Goal: Information Seeking & Learning: Learn about a topic

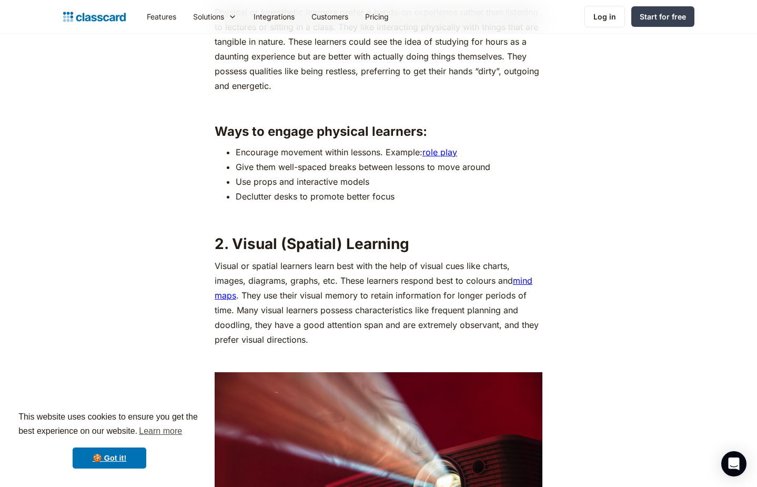
scroll to position [1314, 0]
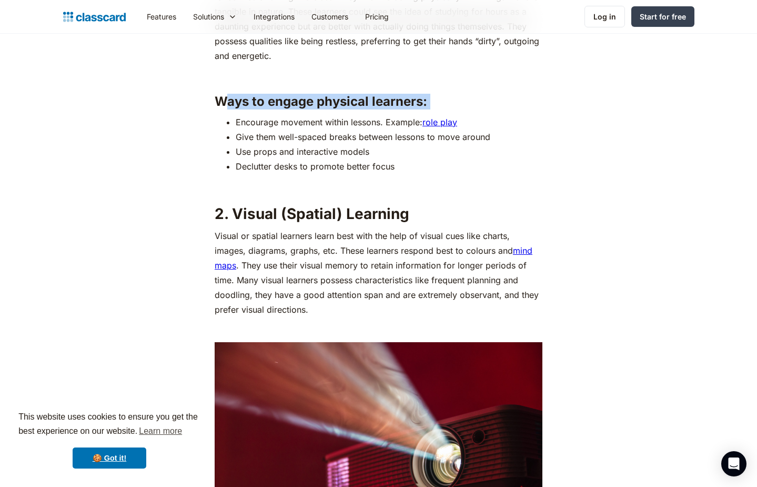
drag, startPoint x: 229, startPoint y: 99, endPoint x: 305, endPoint y: 119, distance: 79.0
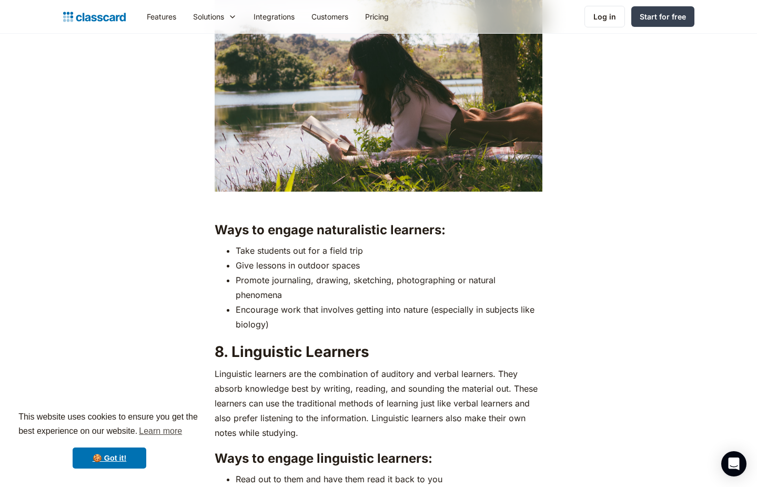
scroll to position [3466, 0]
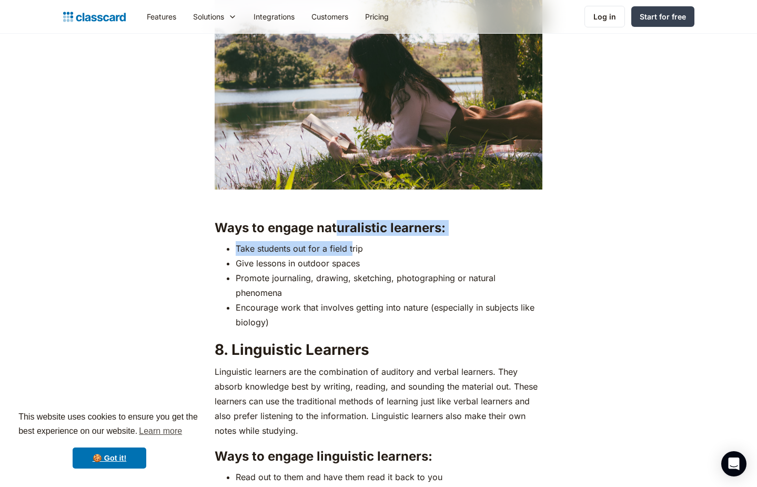
drag, startPoint x: 337, startPoint y: 223, endPoint x: 353, endPoint y: 243, distance: 25.9
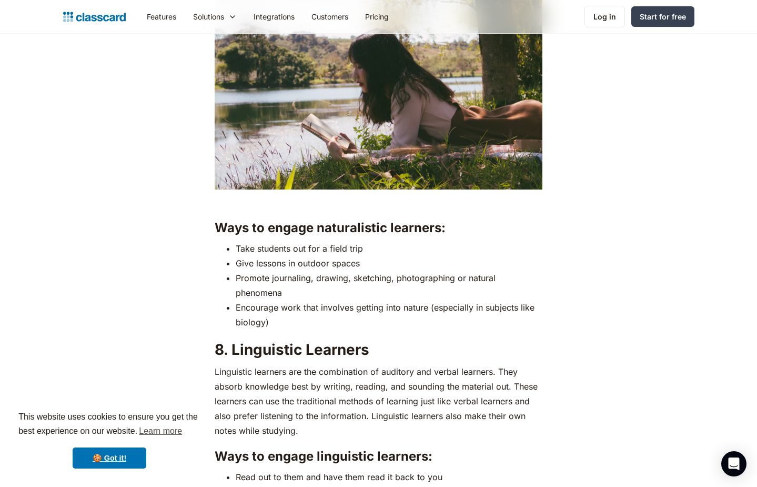
click at [373, 245] on li "Take students out for a field trip" at bounding box center [389, 248] width 307 height 15
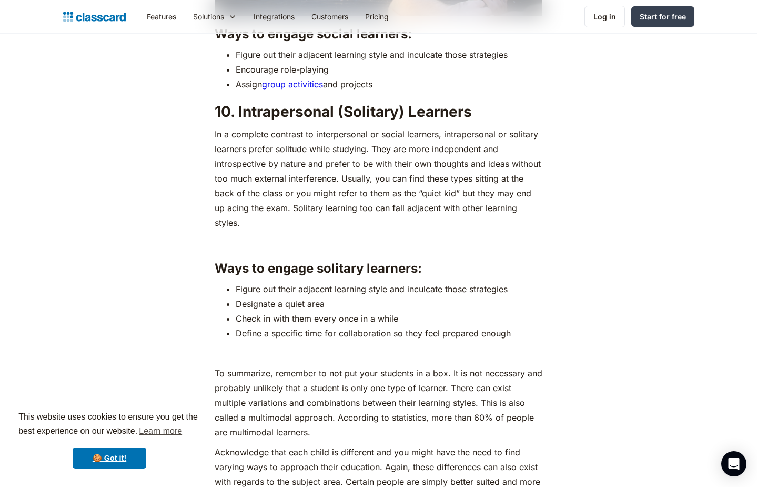
scroll to position [4292, 0]
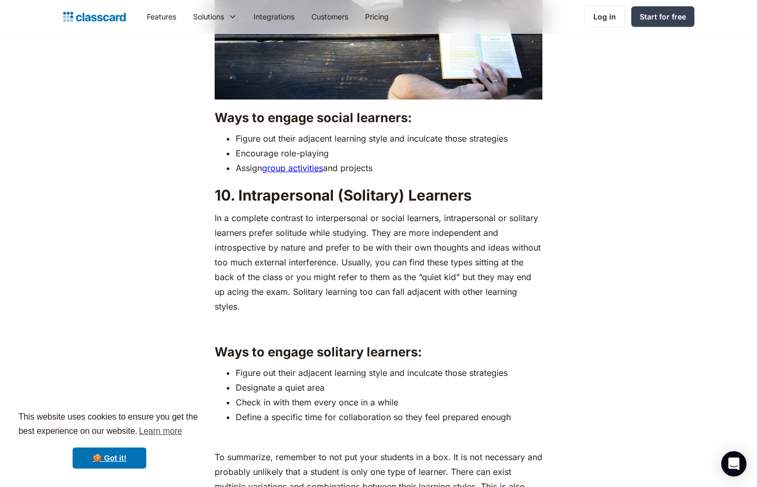
click at [296, 344] on strong "Ways to engage solitary learners:" at bounding box center [318, 351] width 207 height 15
drag, startPoint x: 221, startPoint y: 323, endPoint x: 345, endPoint y: 313, distance: 124.0
click at [347, 344] on strong "Ways to engage solitary learners:" at bounding box center [318, 351] width 207 height 15
click at [302, 380] on li "Designate a quiet area" at bounding box center [389, 387] width 307 height 15
drag, startPoint x: 260, startPoint y: 352, endPoint x: 344, endPoint y: 359, distance: 83.9
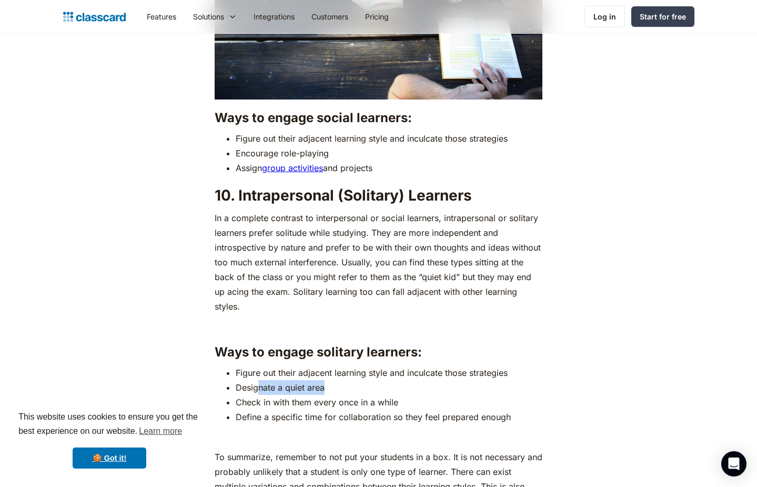
click at [344, 380] on li "Designate a quiet area" at bounding box center [389, 387] width 307 height 15
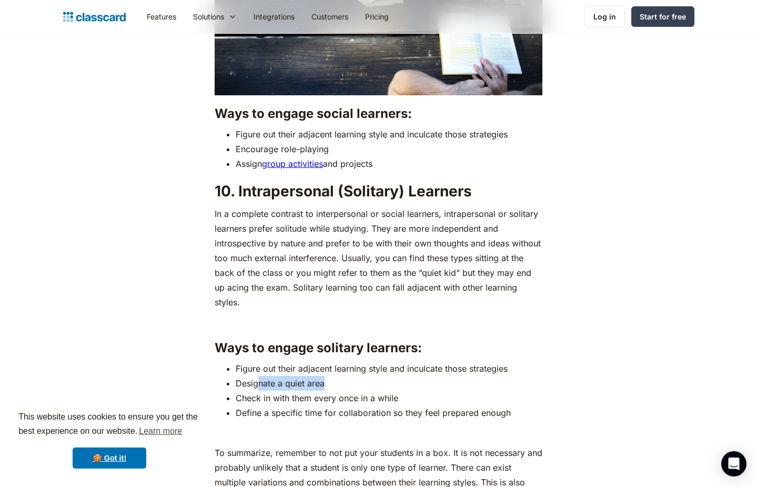
scroll to position [4281, 0]
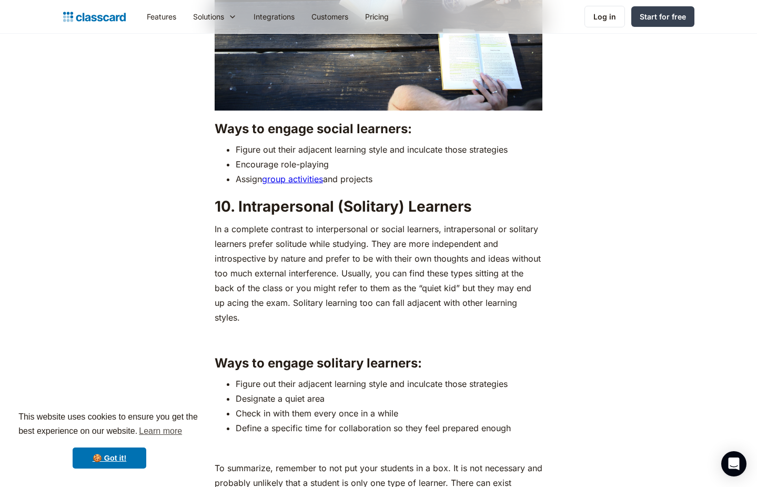
click at [314, 221] on p "In a complete contrast to interpersonal or social learners, intrapersonal or so…" at bounding box center [379, 272] width 328 height 103
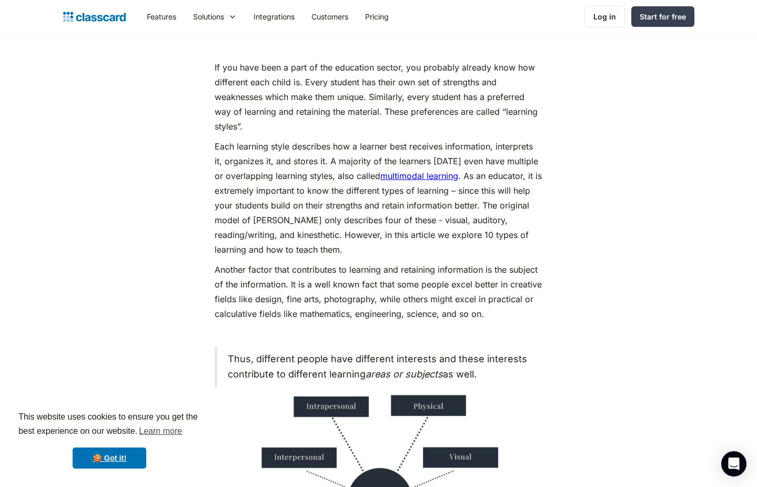
scroll to position [579, 0]
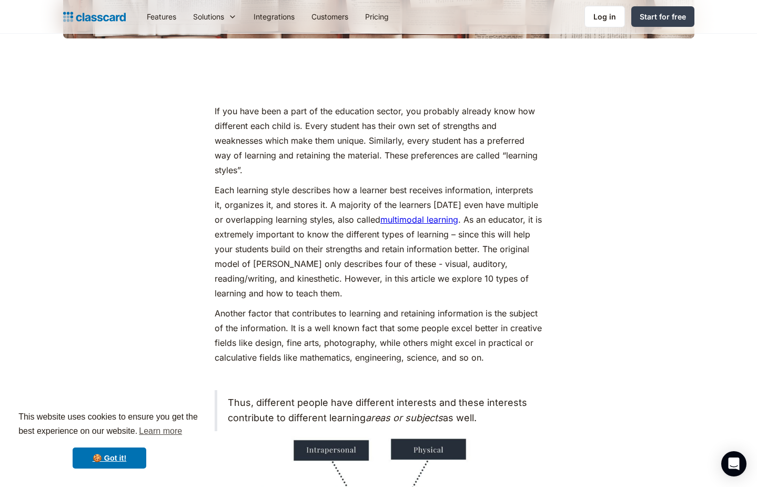
click at [400, 219] on link "multimodal learning" at bounding box center [419, 219] width 78 height 11
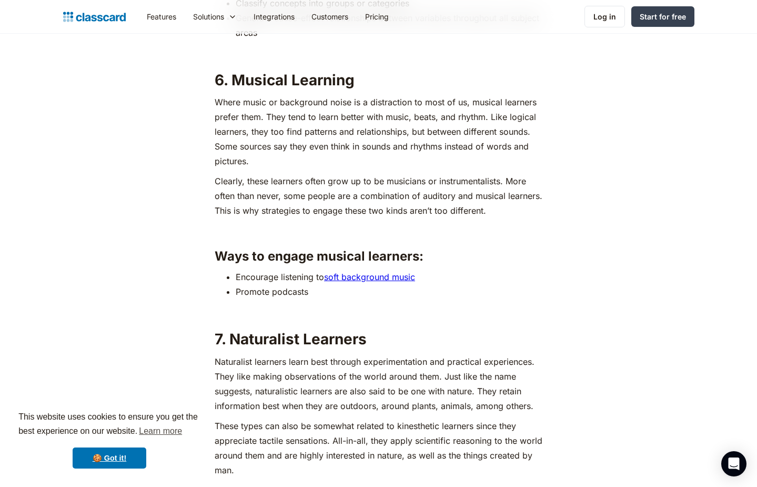
scroll to position [3007, 0]
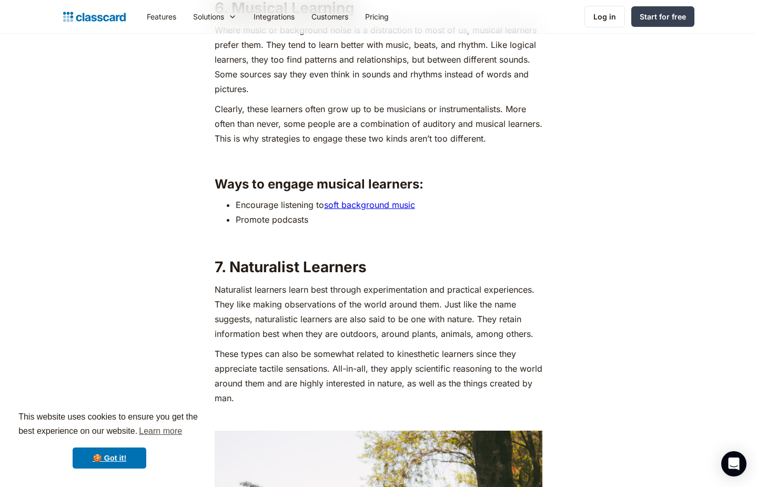
click at [242, 222] on li "Promote podcasts" at bounding box center [389, 219] width 307 height 15
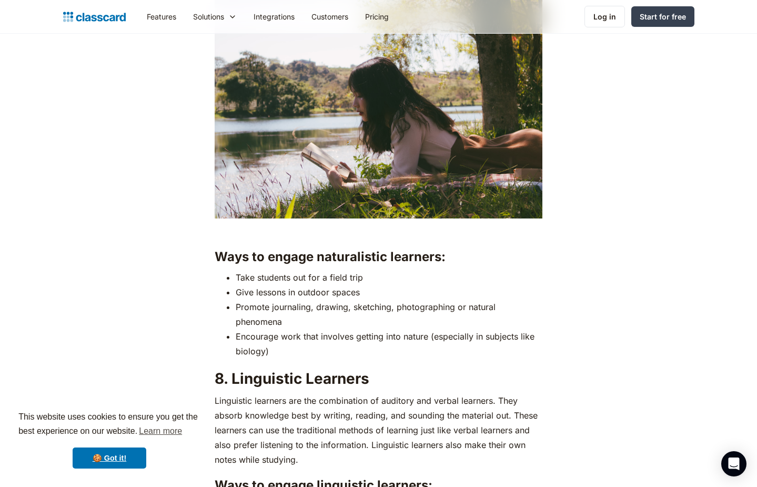
scroll to position [3467, 0]
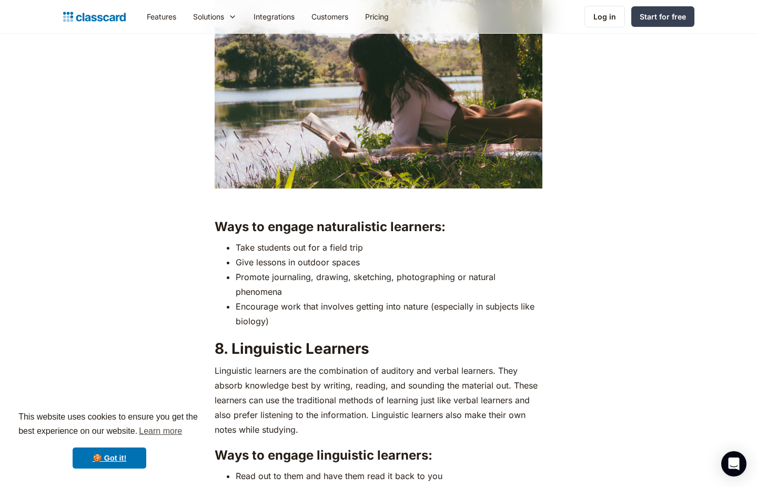
click at [254, 307] on li "Encourage work that involves getting into nature (especially in subjects like b…" at bounding box center [389, 313] width 307 height 29
drag, startPoint x: 357, startPoint y: 311, endPoint x: 334, endPoint y: 305, distance: 23.5
click at [356, 310] on li "Encourage work that involves getting into nature (especially in subjects like b…" at bounding box center [389, 313] width 307 height 29
drag, startPoint x: 286, startPoint y: 299, endPoint x: 273, endPoint y: 301, distance: 13.2
click at [269, 301] on li "Encourage work that involves getting into nature (especially in subjects like b…" at bounding box center [389, 313] width 307 height 29
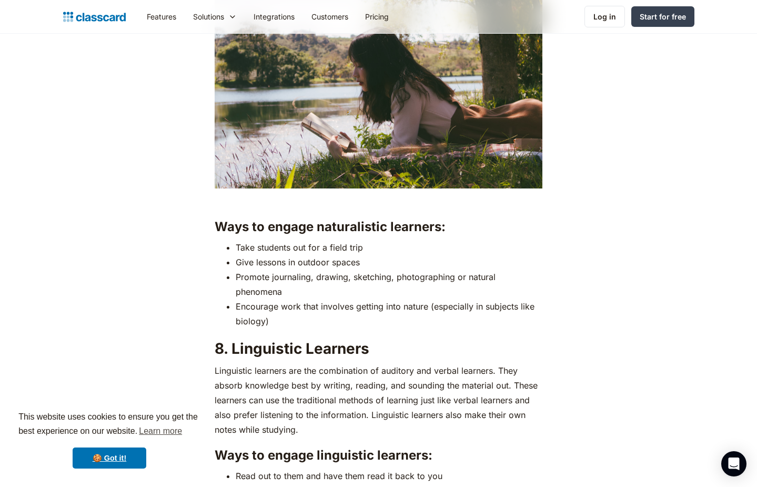
drag, startPoint x: 307, startPoint y: 331, endPoint x: 245, endPoint y: 316, distance: 63.4
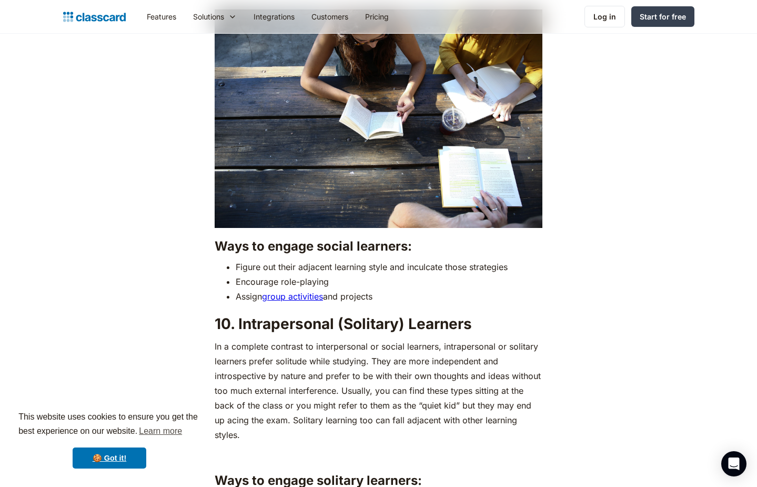
scroll to position [4175, 0]
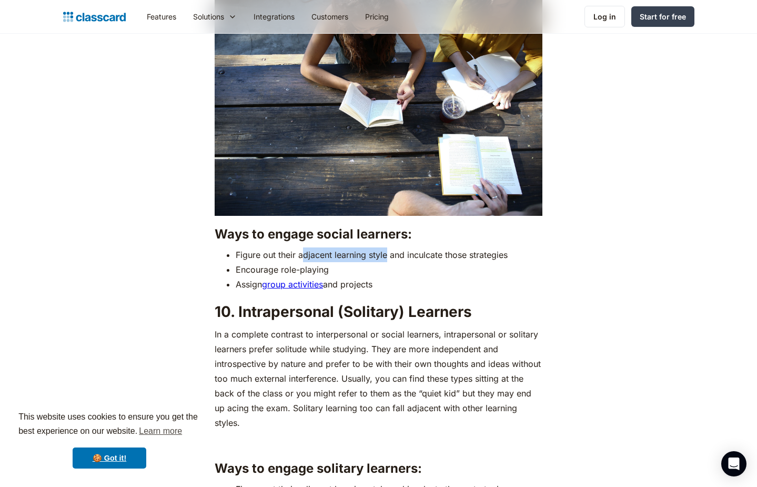
drag, startPoint x: 305, startPoint y: 239, endPoint x: 386, endPoint y: 235, distance: 81.6
click at [386, 247] on li "Figure out their adjacent learning style and inculcate those strategies" at bounding box center [389, 254] width 307 height 15
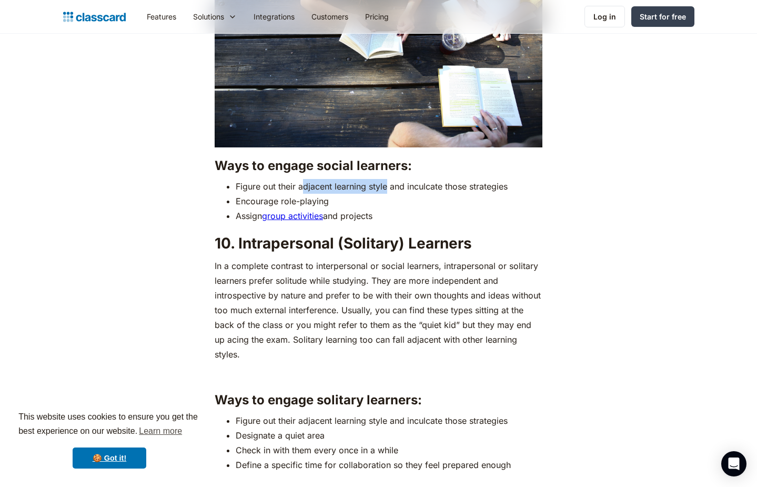
scroll to position [4264, 0]
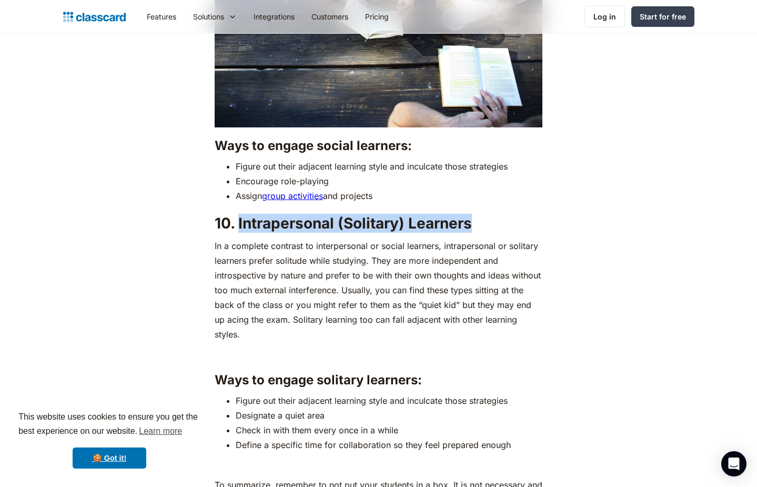
drag, startPoint x: 465, startPoint y: 206, endPoint x: 238, endPoint y: 213, distance: 227.3
click at [238, 214] on h2 "10. Intrapersonal (Solitary) Learners" at bounding box center [379, 223] width 328 height 19
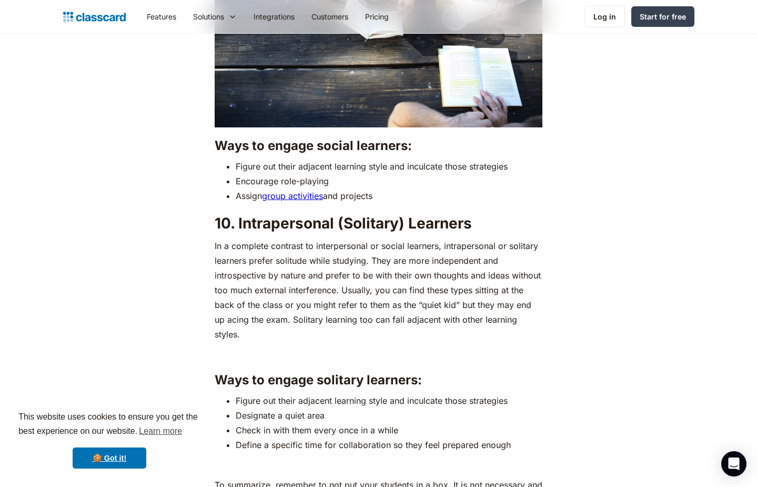
click at [259, 252] on p "In a complete contrast to interpersonal or social learners, intrapersonal or so…" at bounding box center [379, 289] width 328 height 103
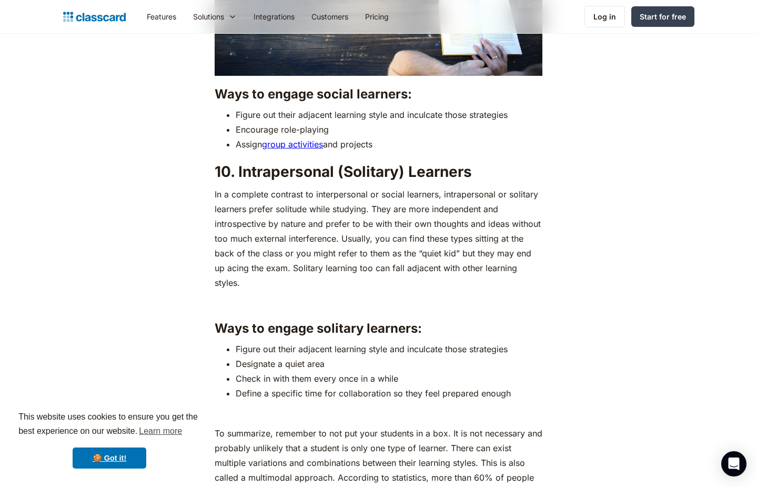
scroll to position [4393, 0]
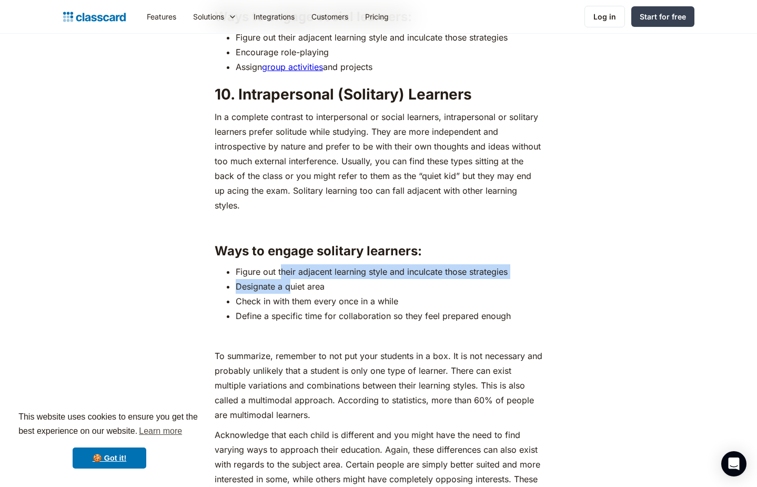
drag, startPoint x: 292, startPoint y: 250, endPoint x: 279, endPoint y: 240, distance: 16.8
click at [279, 264] on ul "Figure out their adjacent learning style and inculcate those strategies Designa…" at bounding box center [379, 293] width 328 height 59
click at [271, 279] on li "Designate a quiet area" at bounding box center [389, 286] width 307 height 15
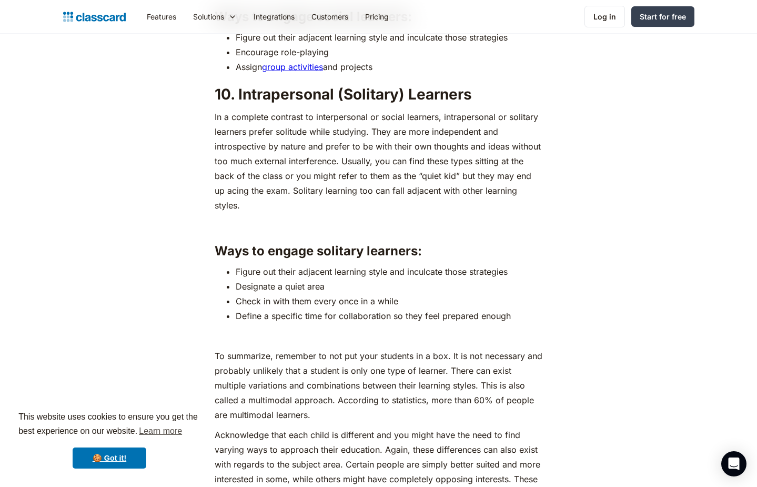
drag, startPoint x: 257, startPoint y: 257, endPoint x: 238, endPoint y: 253, distance: 19.3
click at [252, 279] on li "Designate a quiet area" at bounding box center [389, 286] width 307 height 15
drag, startPoint x: 238, startPoint y: 253, endPoint x: 335, endPoint y: 260, distance: 97.1
click at [334, 279] on li "Designate a quiet area" at bounding box center [389, 286] width 307 height 15
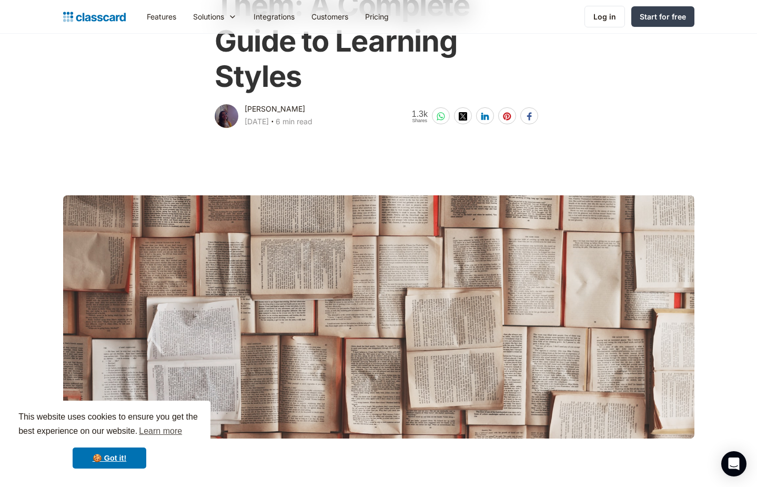
scroll to position [0, 0]
